Goal: Task Accomplishment & Management: Use online tool/utility

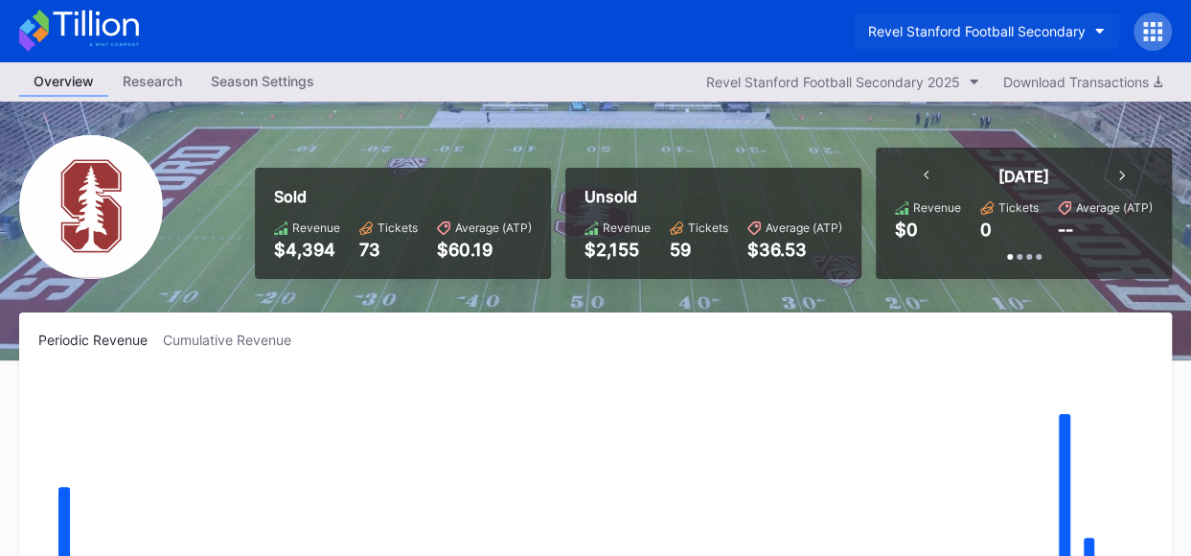
click at [1094, 26] on button "Revel Stanford Football Secondary" at bounding box center [986, 30] width 265 height 35
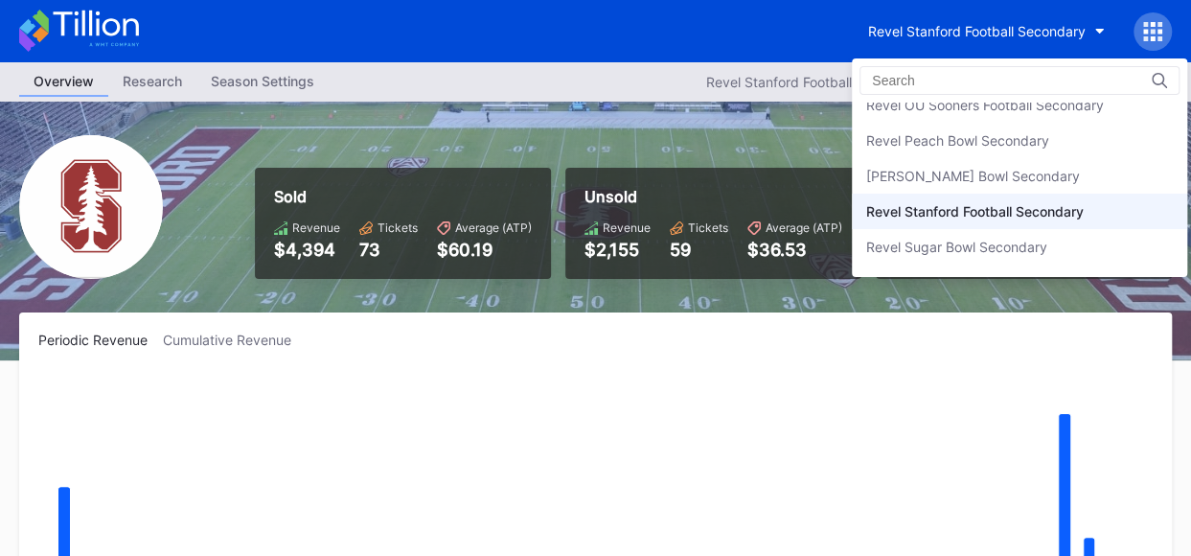
scroll to position [606, 0]
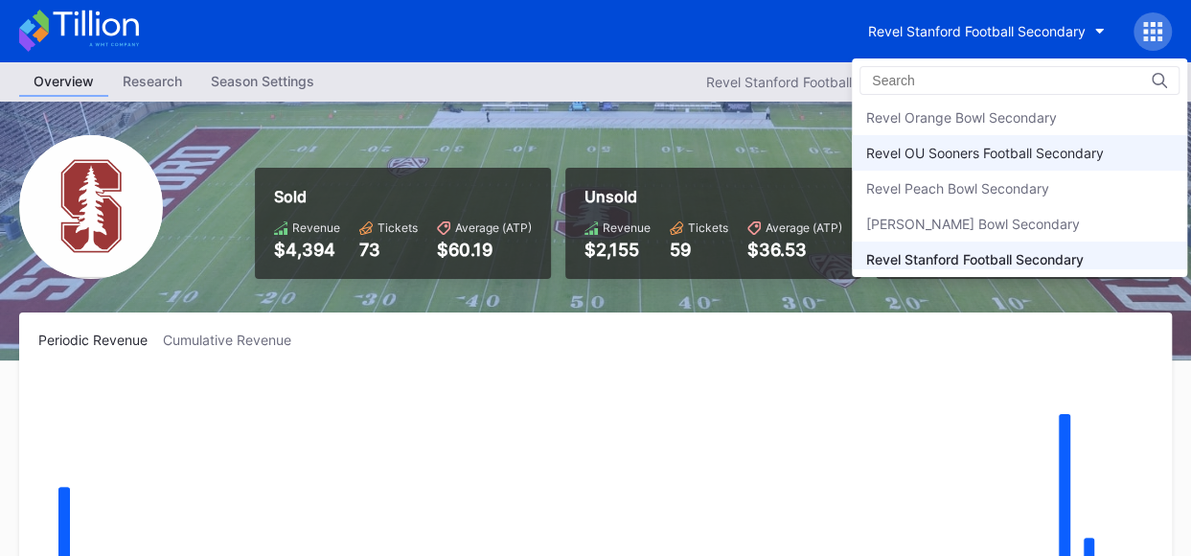
click at [1071, 151] on div "Revel OU Sooners Football Secondary" at bounding box center [985, 153] width 238 height 16
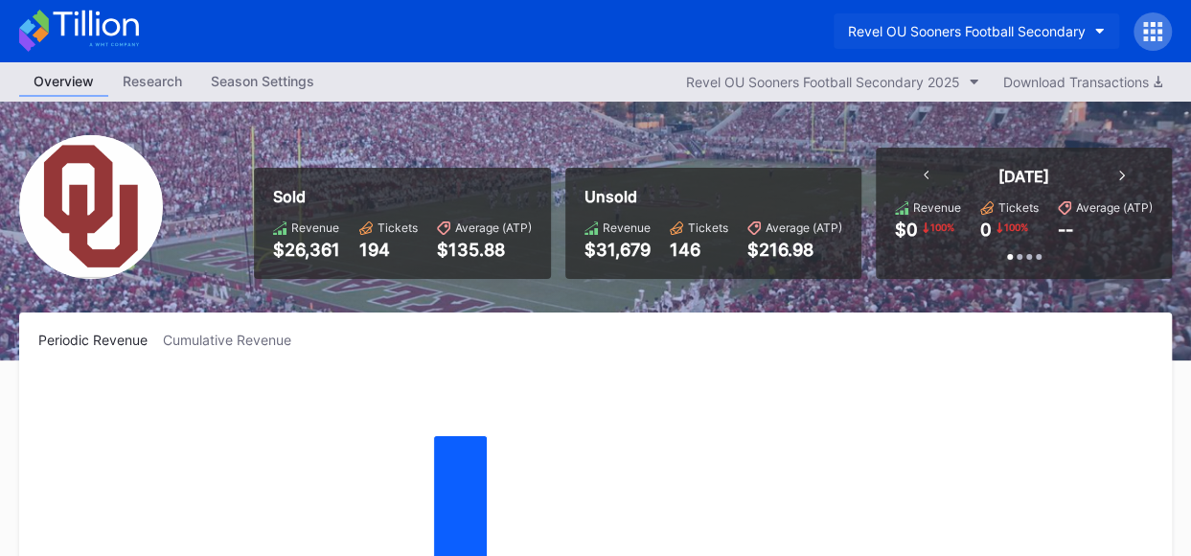
click at [1103, 29] on icon "button" at bounding box center [1100, 32] width 10 height 6
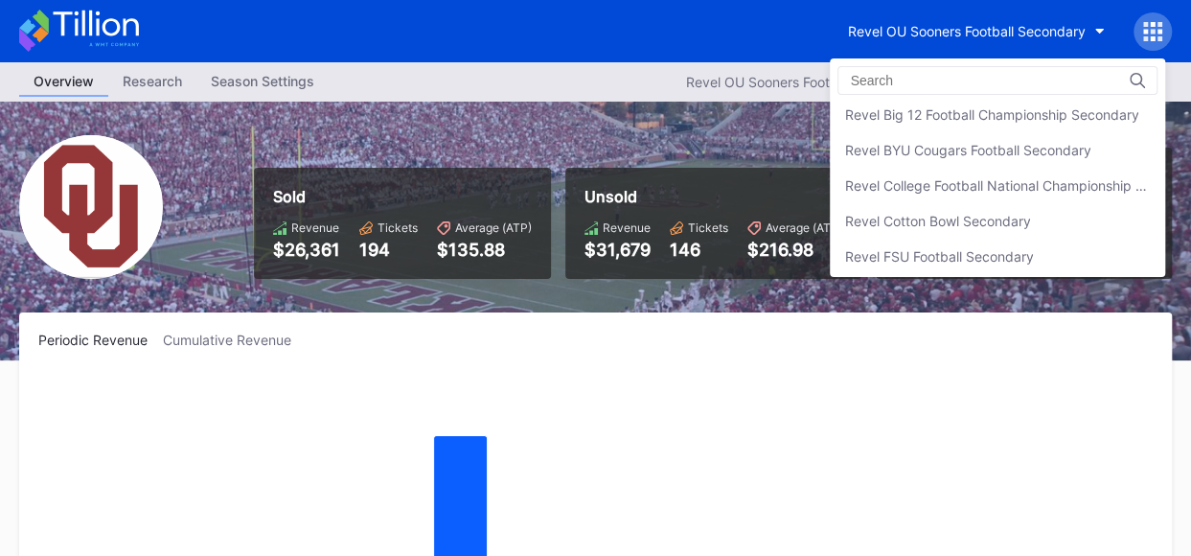
scroll to position [251, 0]
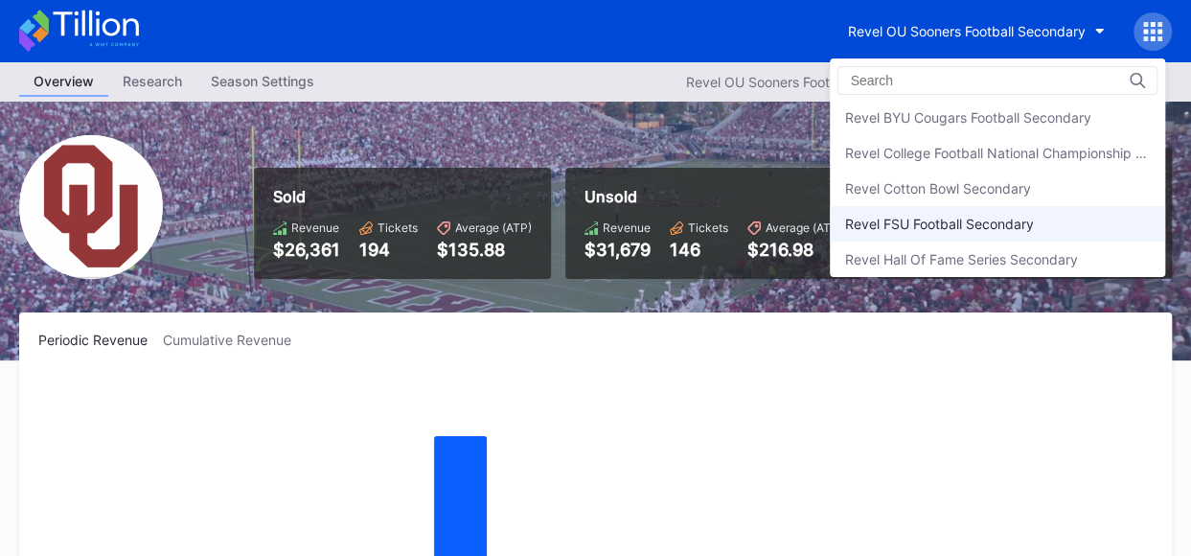
click at [1033, 219] on div "Revel FSU Football Secondary" at bounding box center [938, 224] width 189 height 16
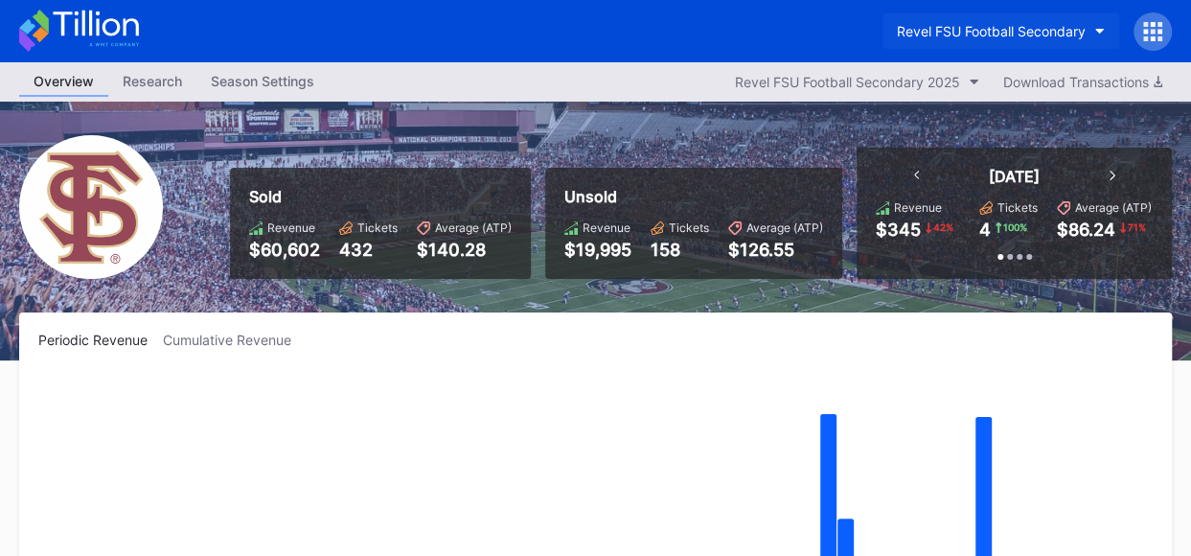
click at [1091, 28] on button "Revel FSU Football Secondary" at bounding box center [1001, 30] width 237 height 35
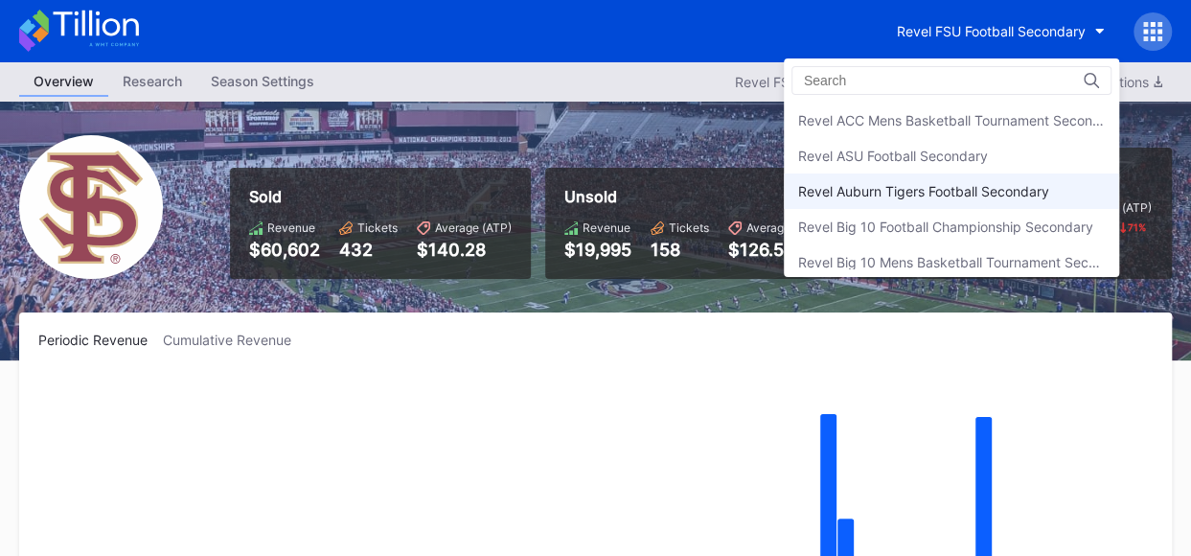
click at [979, 185] on div "Revel Auburn Tigers Football Secondary" at bounding box center [923, 191] width 251 height 16
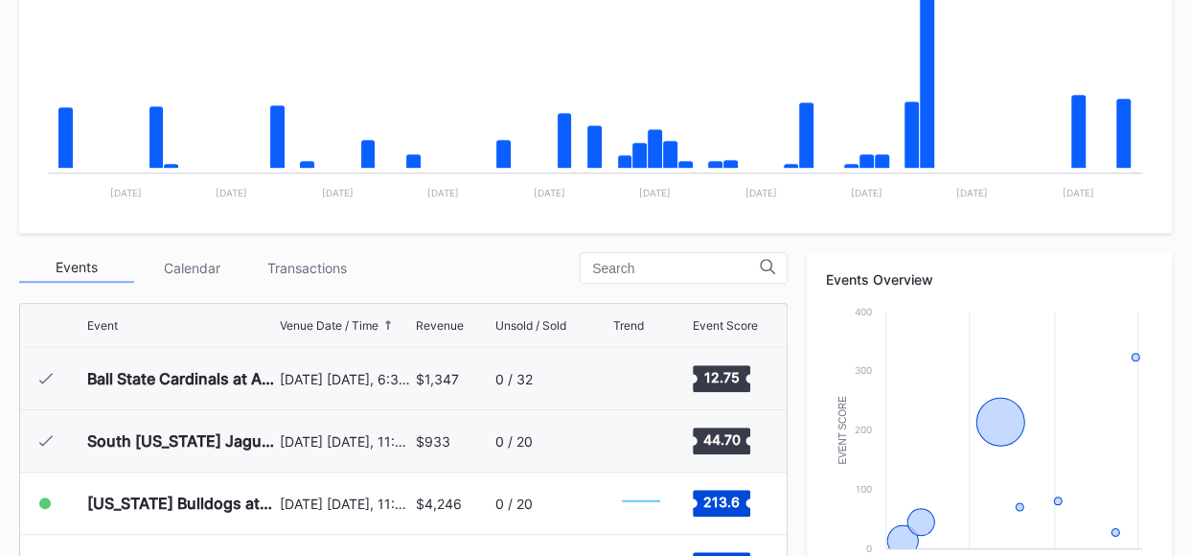
scroll to position [498, 0]
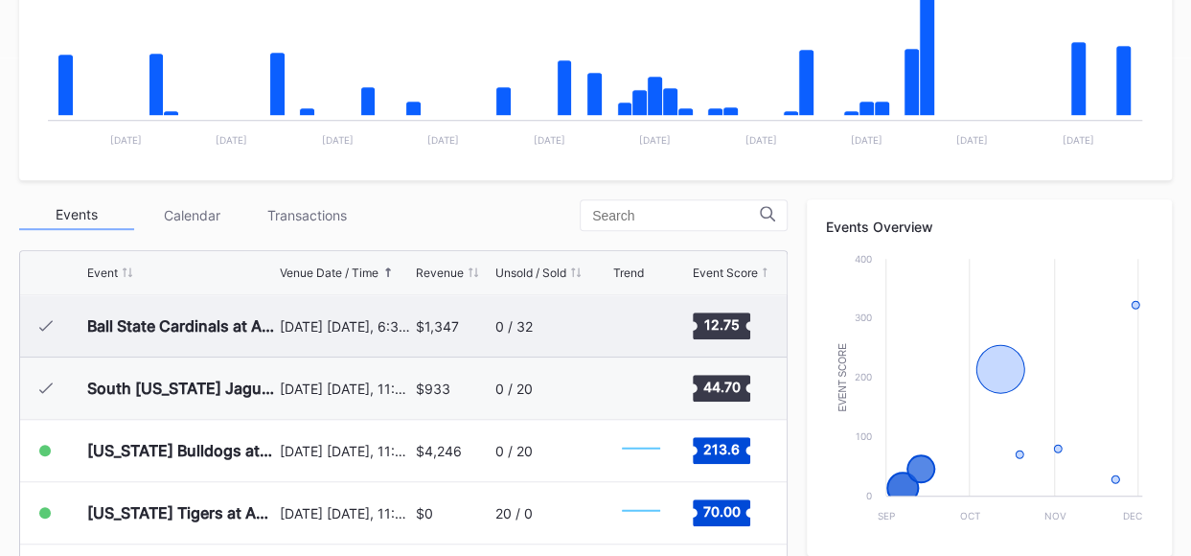
click at [502, 336] on div "0 / 32" at bounding box center [551, 325] width 112 height 61
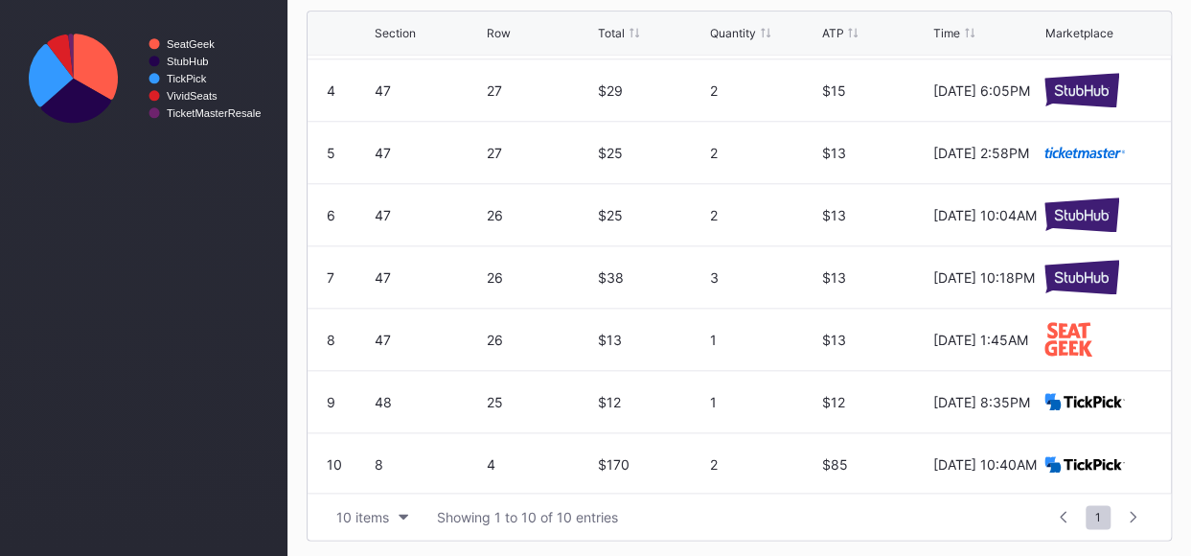
scroll to position [186, 0]
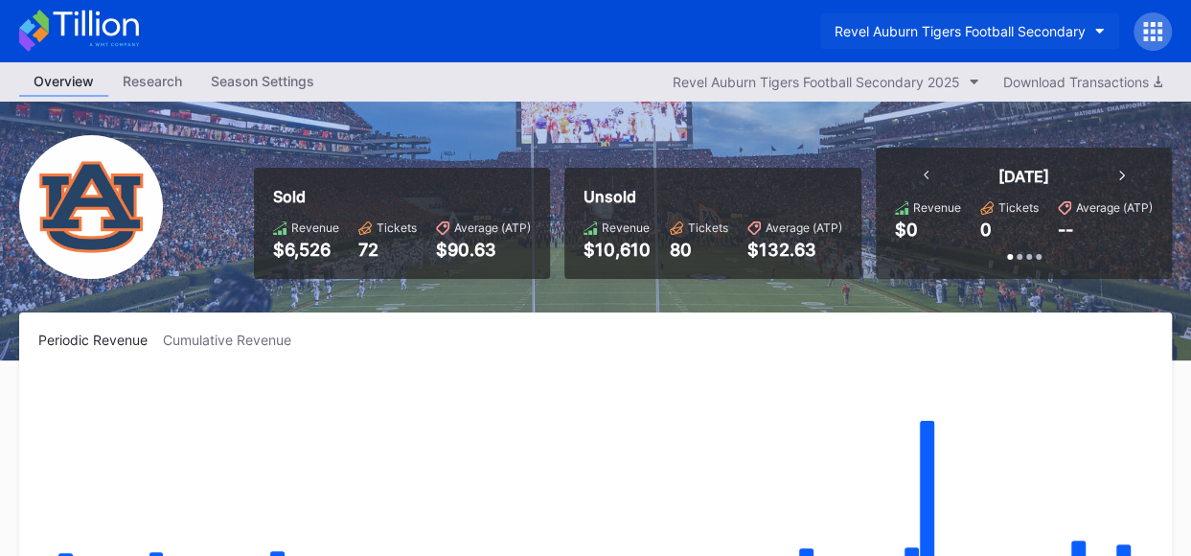
click at [1101, 26] on button "Revel Auburn Tigers Football Secondary" at bounding box center [969, 30] width 299 height 35
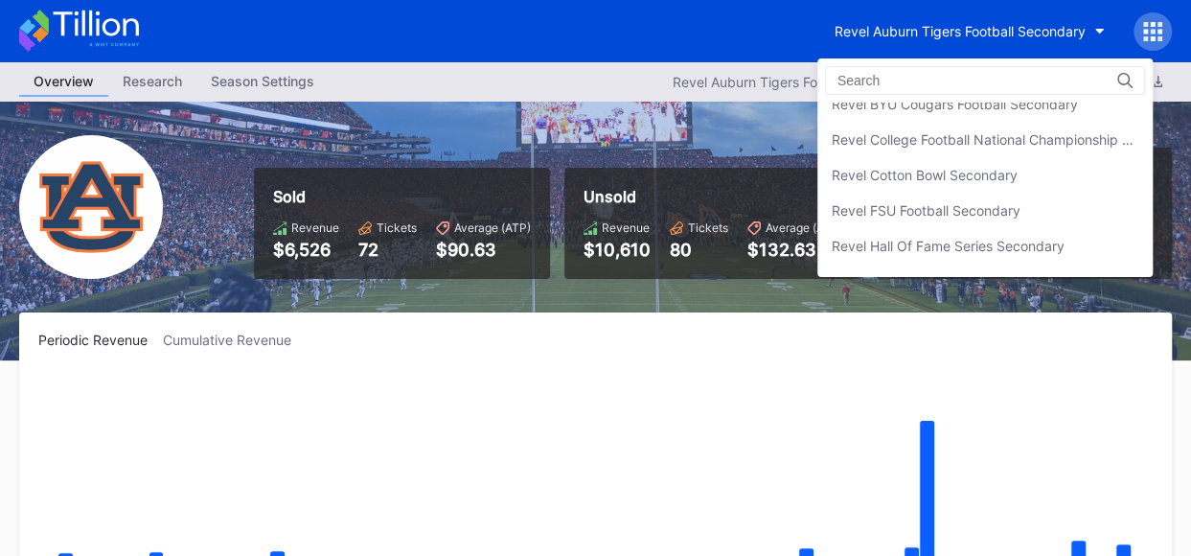
scroll to position [284, 0]
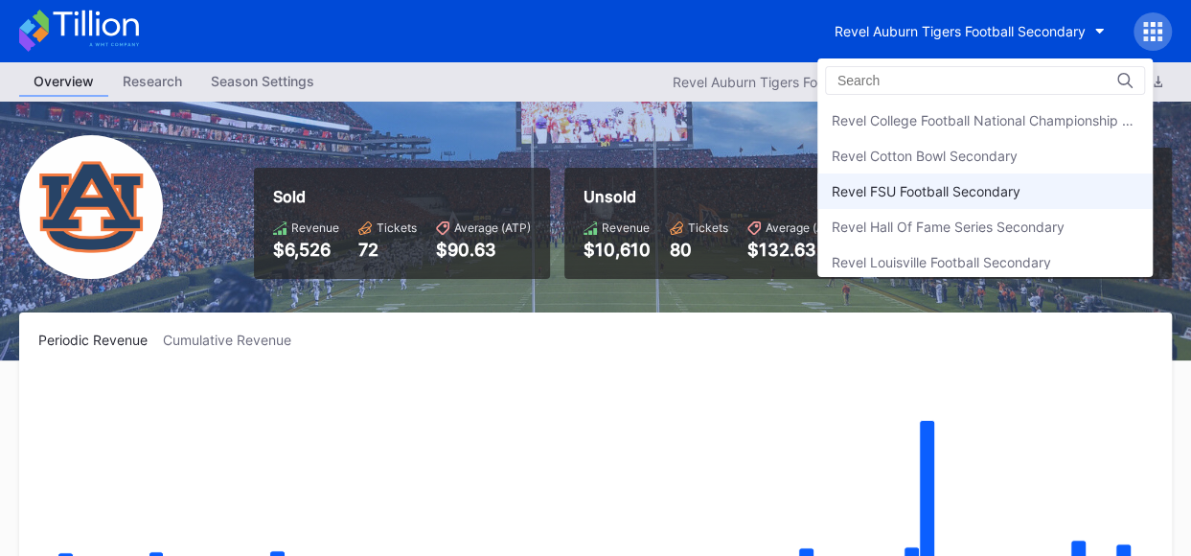
click at [1021, 191] on div "Revel FSU Football Secondary" at bounding box center [926, 191] width 189 height 16
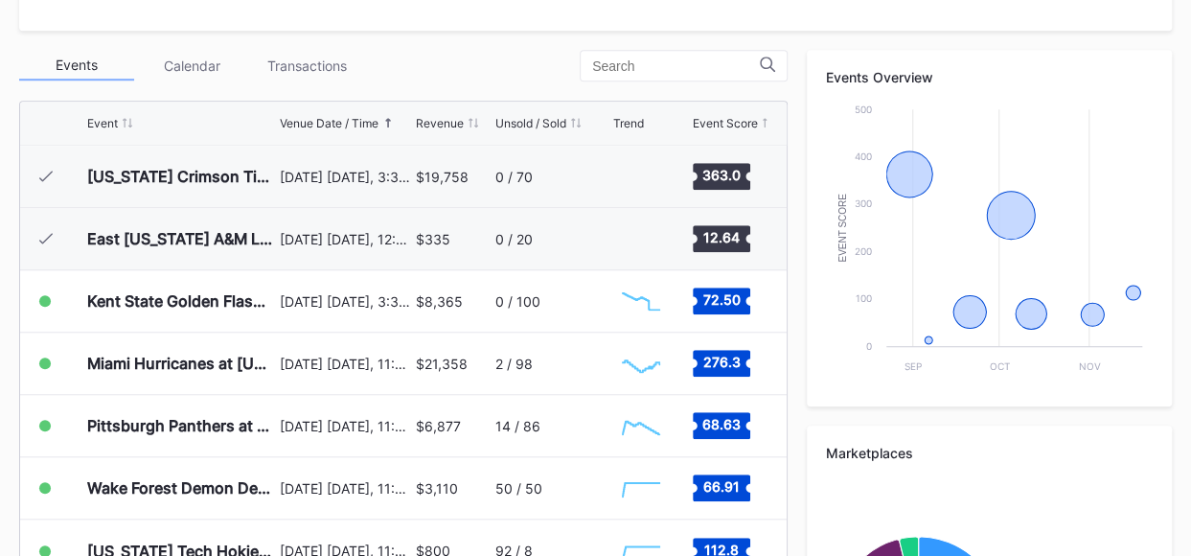
scroll to position [690, 0]
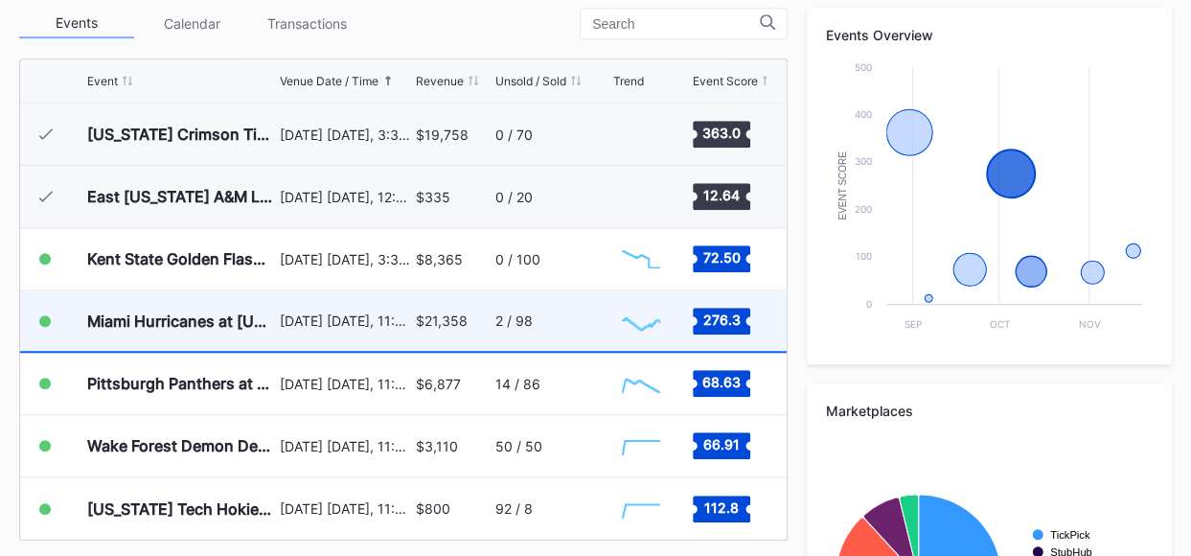
click at [443, 320] on div "$21,358" at bounding box center [442, 320] width 52 height 16
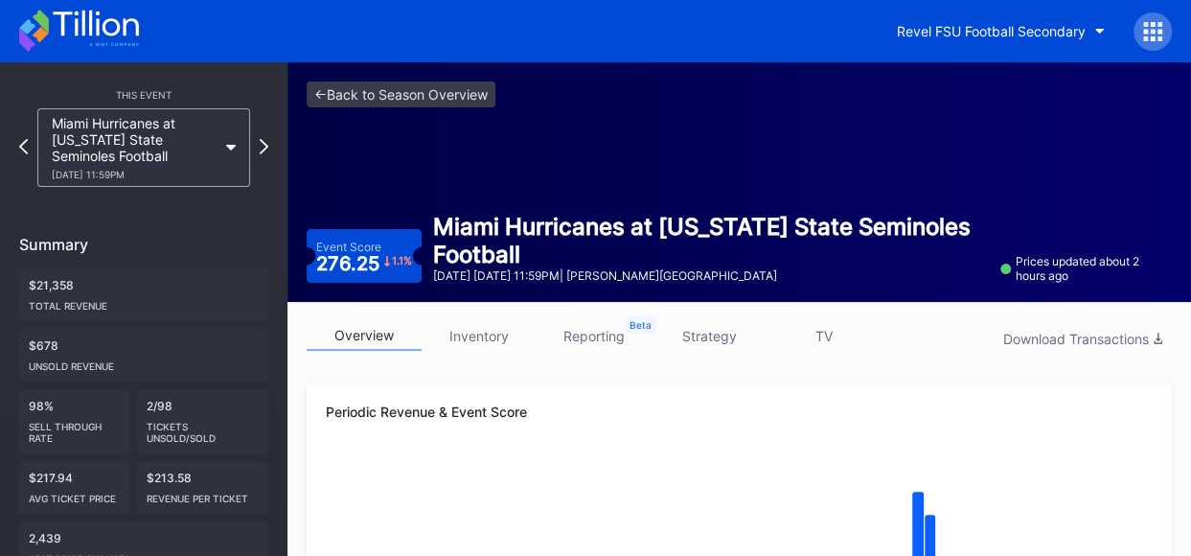
click at [481, 333] on link "inventory" at bounding box center [479, 336] width 115 height 30
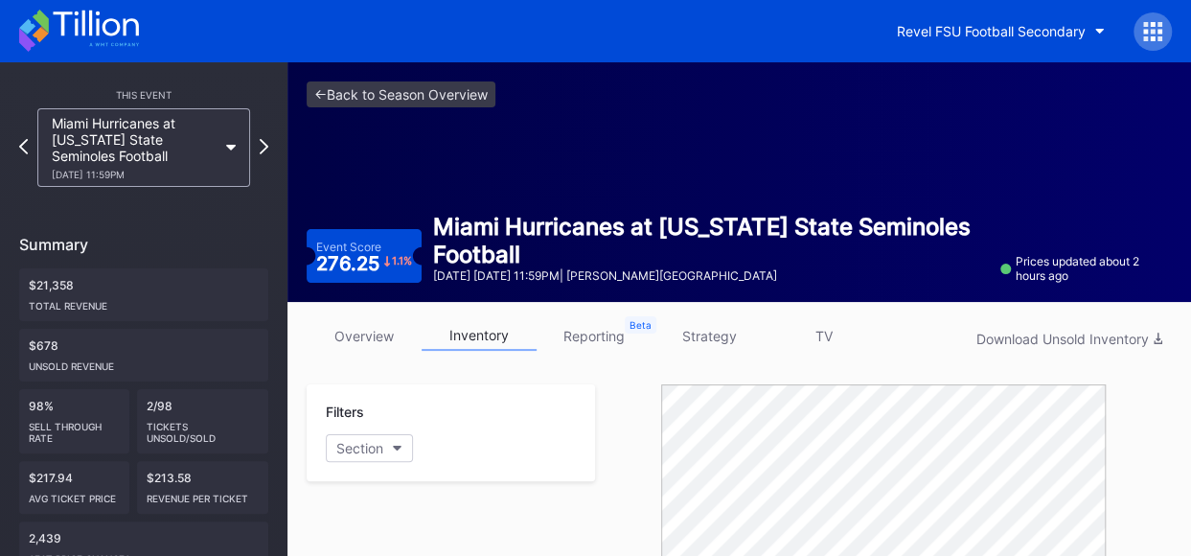
click at [709, 333] on link "strategy" at bounding box center [709, 336] width 115 height 30
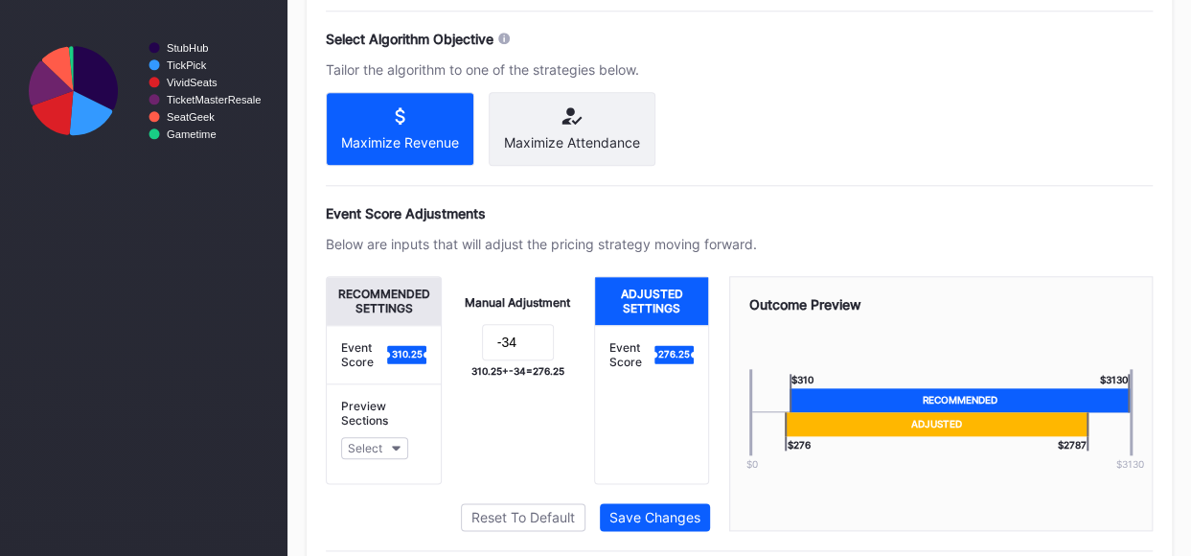
scroll to position [909, 0]
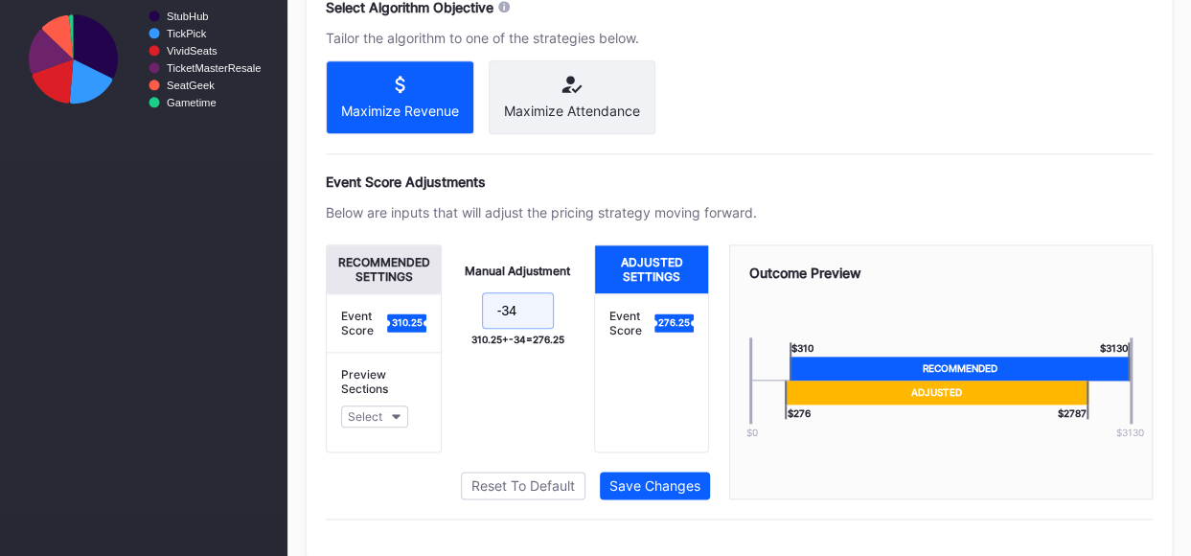
click at [528, 318] on input "-34" at bounding box center [518, 310] width 72 height 36
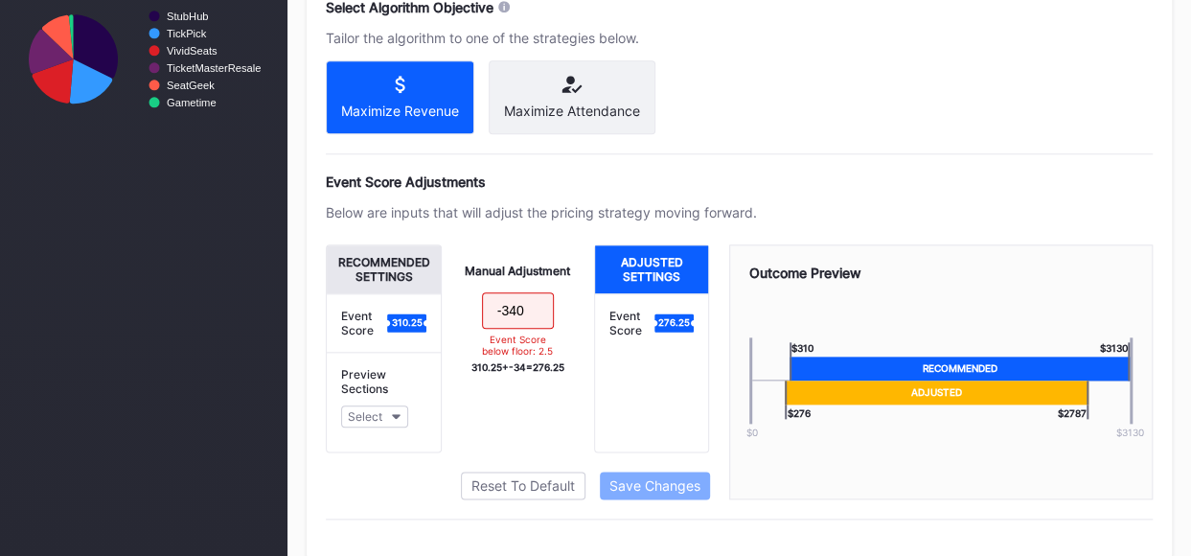
type input "-34"
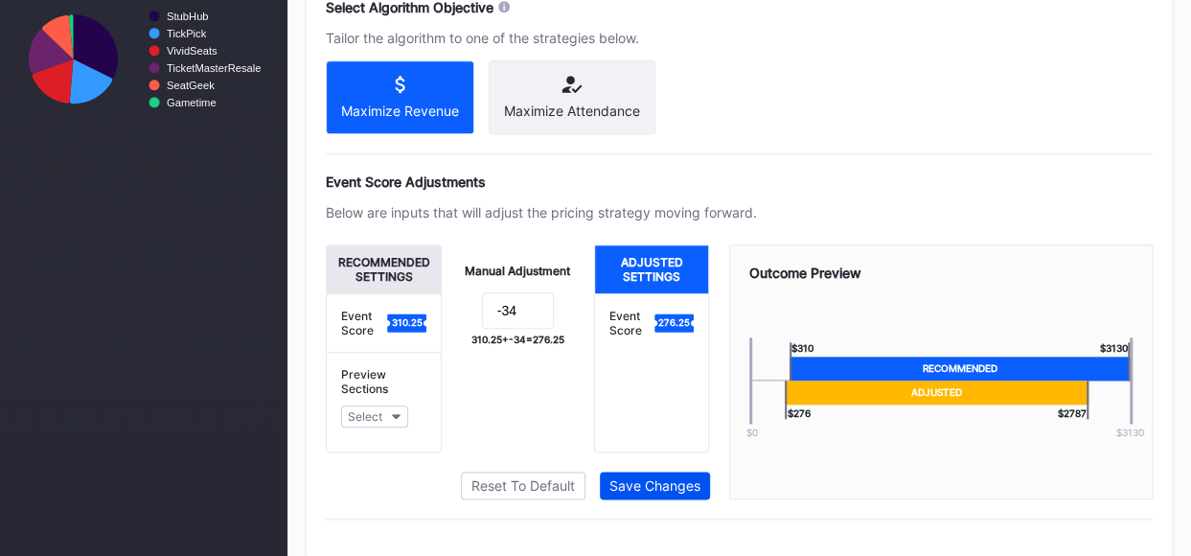
click at [682, 482] on div "Save Changes" at bounding box center [655, 485] width 91 height 16
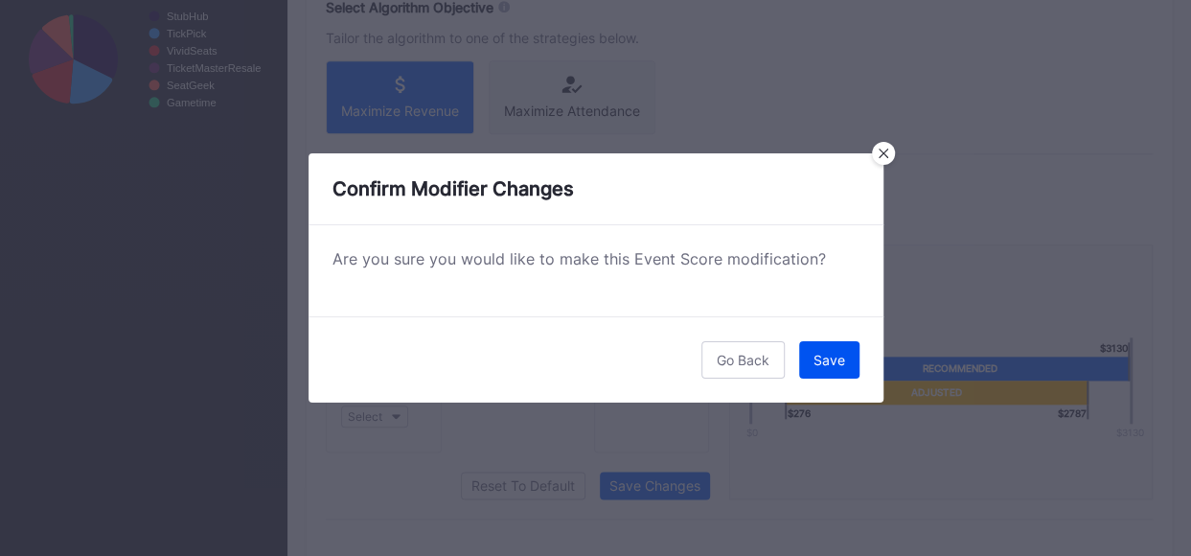
click at [818, 358] on div "Save" at bounding box center [830, 360] width 32 height 16
